Goal: Task Accomplishment & Management: Complete application form

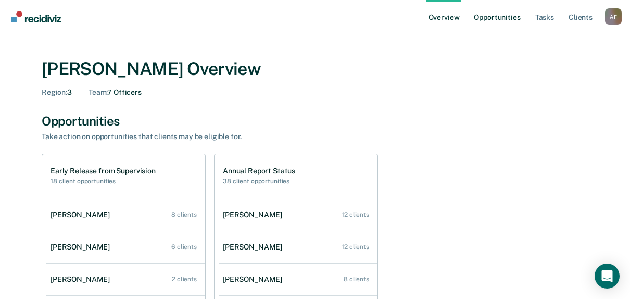
click at [497, 21] on link "Opportunities" at bounding box center [496, 16] width 50 height 33
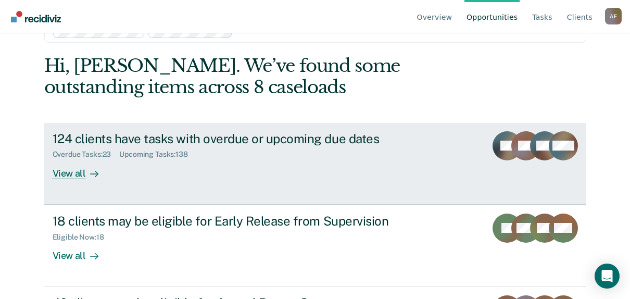
scroll to position [104, 0]
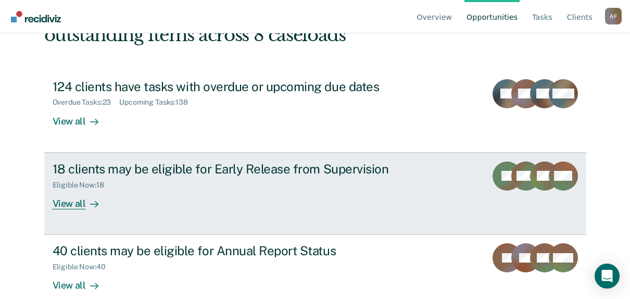
click at [306, 171] on div "18 clients may be eligible for Early Release from Supervision" at bounding box center [235, 168] width 365 height 15
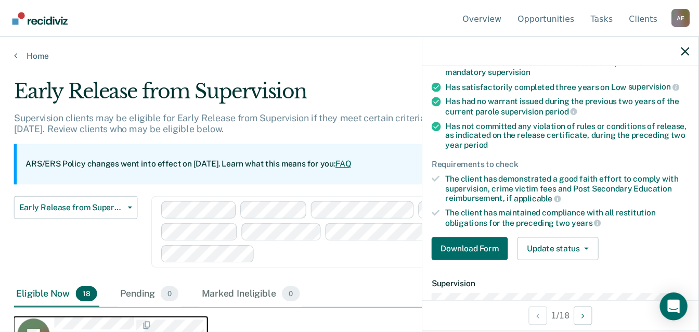
scroll to position [156, 0]
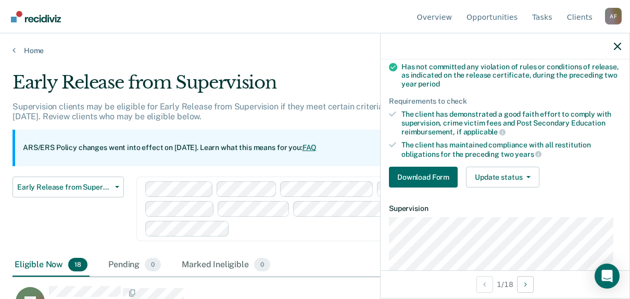
click at [391, 111] on icon at bounding box center [392, 113] width 7 height 7
click at [448, 171] on button "Download Form" at bounding box center [423, 177] width 69 height 21
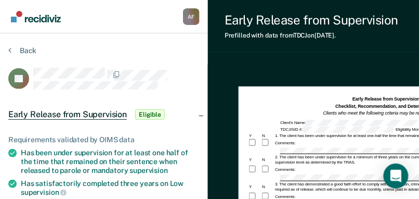
drag, startPoint x: 276, startPoint y: 130, endPoint x: 251, endPoint y: 127, distance: 25.2
click at [251, 127] on div "TDCJ/SID #: Eligibility Month:" at bounding box center [393, 129] width 290 height 6
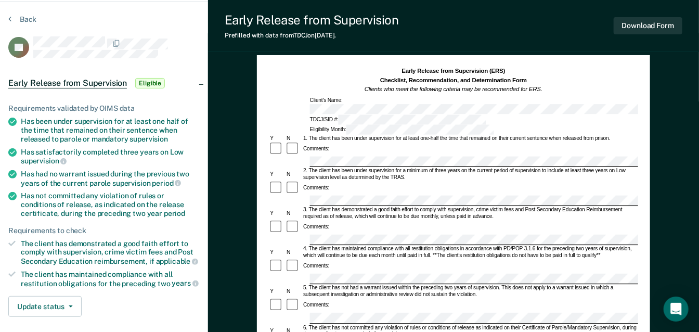
scroll to position [58, 0]
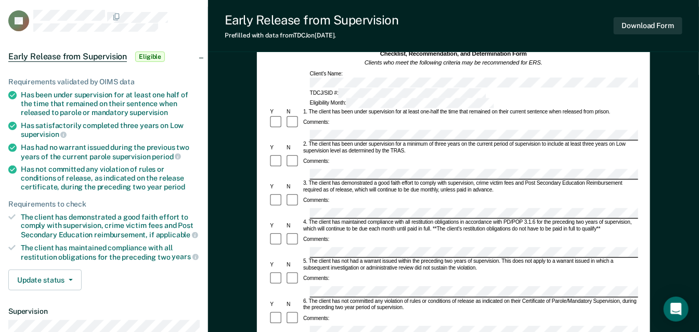
click at [12, 214] on icon at bounding box center [11, 217] width 7 height 6
click at [11, 213] on icon at bounding box center [11, 216] width 7 height 7
click at [60, 284] on button "Update status" at bounding box center [44, 280] width 73 height 21
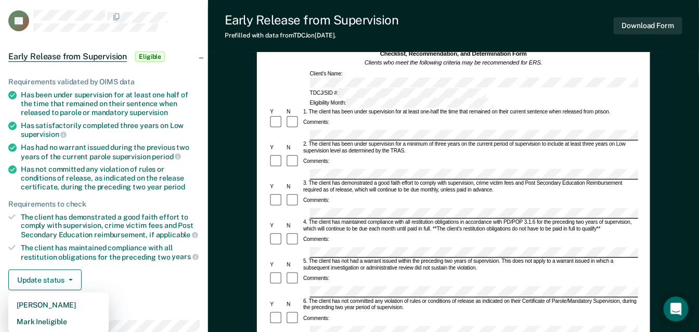
click at [111, 278] on div "Update status [PERSON_NAME] Mark Ineligible" at bounding box center [104, 280] width 192 height 21
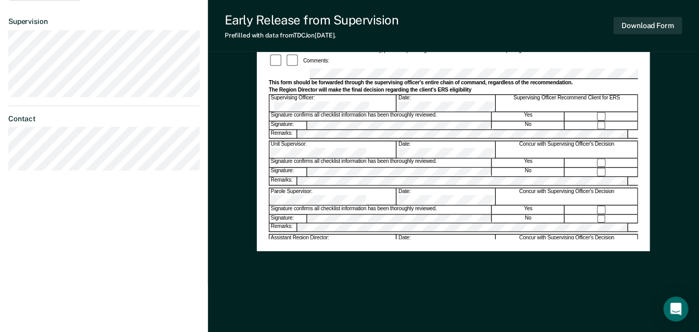
scroll to position [1, 0]
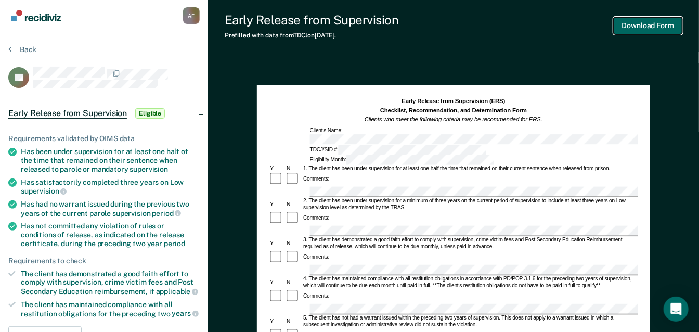
click at [637, 31] on button "Download Form" at bounding box center [648, 25] width 69 height 17
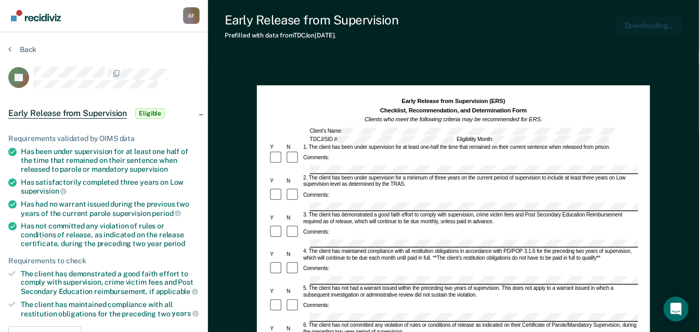
scroll to position [0, 0]
click at [16, 47] on button "Back" at bounding box center [22, 49] width 28 height 9
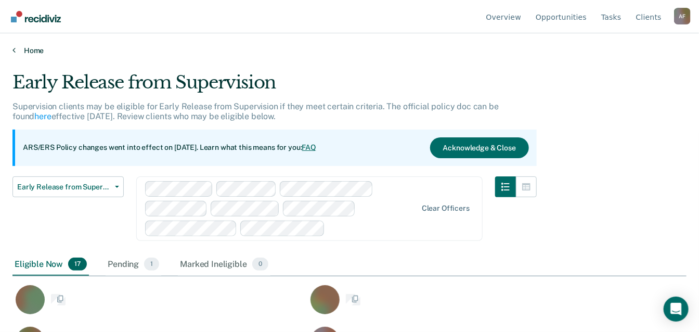
scroll to position [173, 666]
